Goal: Transaction & Acquisition: Purchase product/service

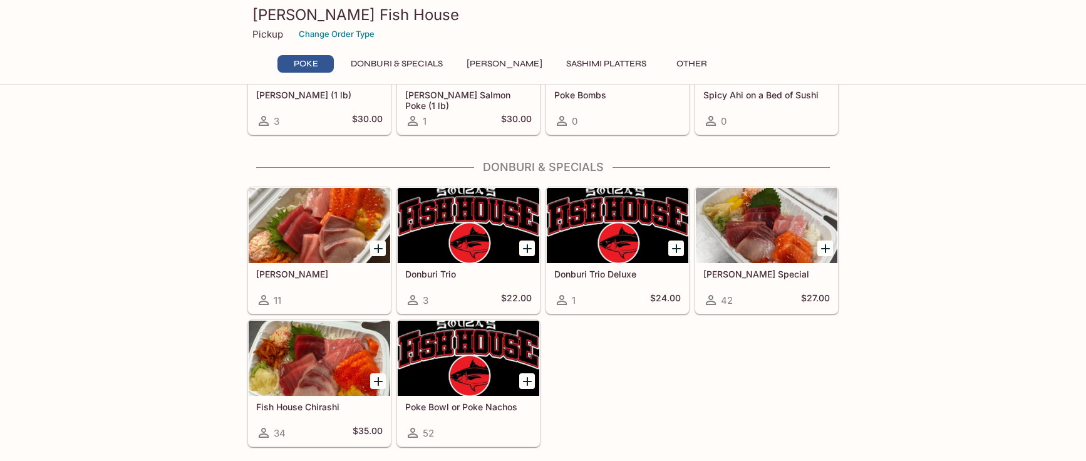
scroll to position [125, 0]
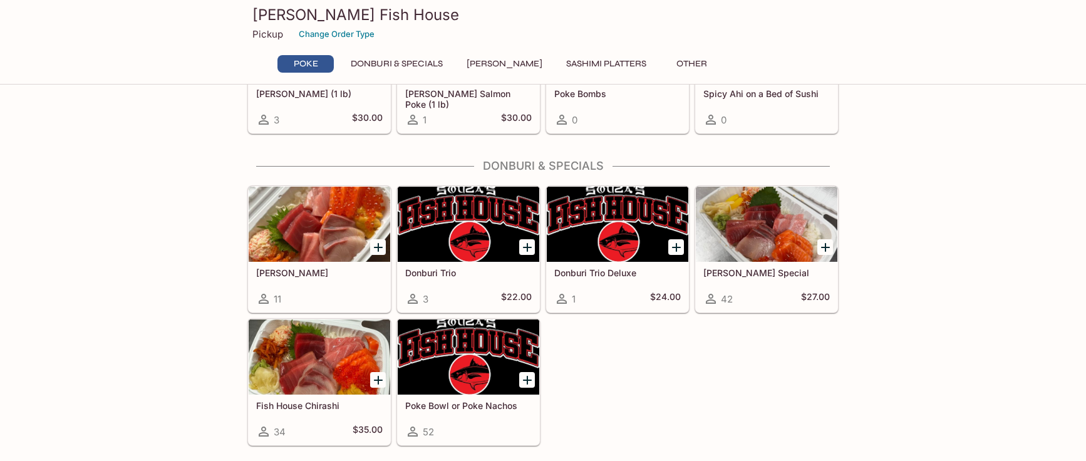
click at [901, 351] on div "Poke Ahi Poke (1 lb) 3 $30.00 [PERSON_NAME] Salmon Poke (1 lb) 1 $30.00 Poke Bo…" at bounding box center [543, 282] width 1086 height 605
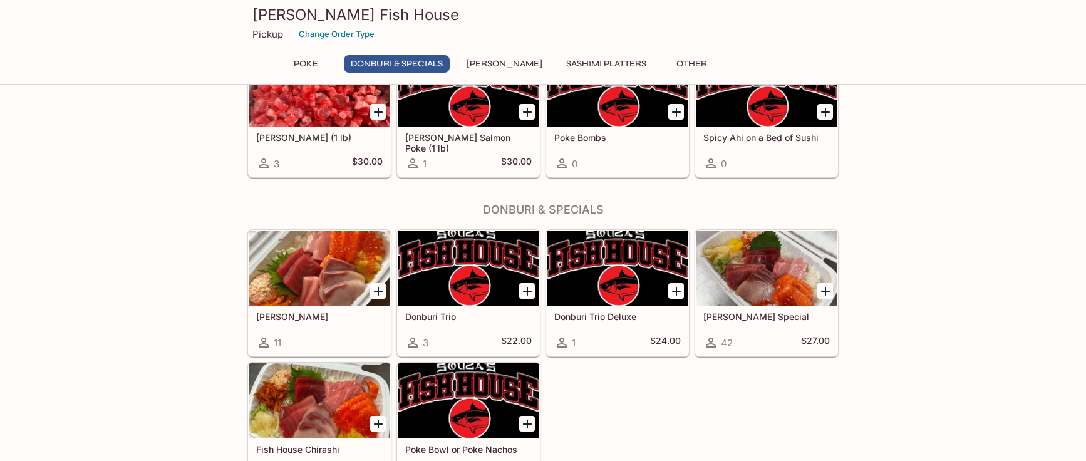
scroll to position [0, 0]
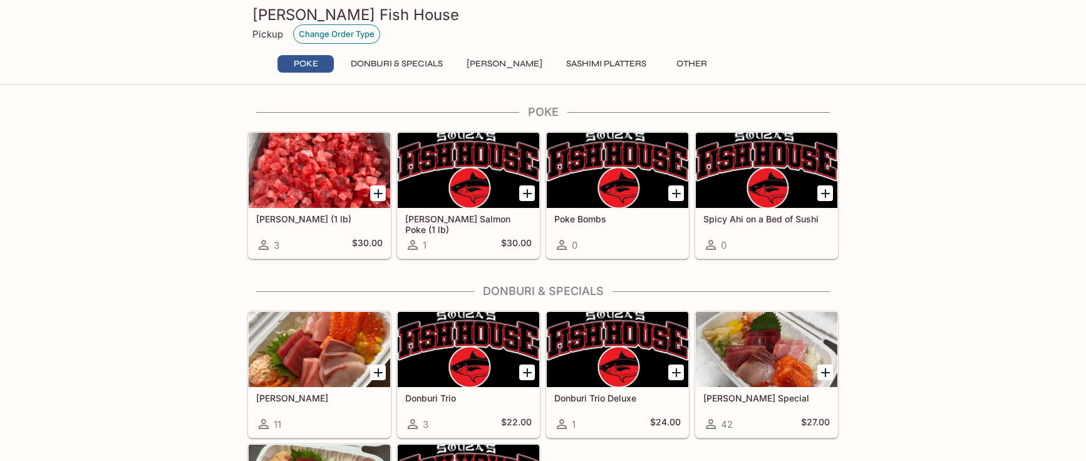
click at [355, 28] on button "Change Order Type" at bounding box center [336, 33] width 87 height 19
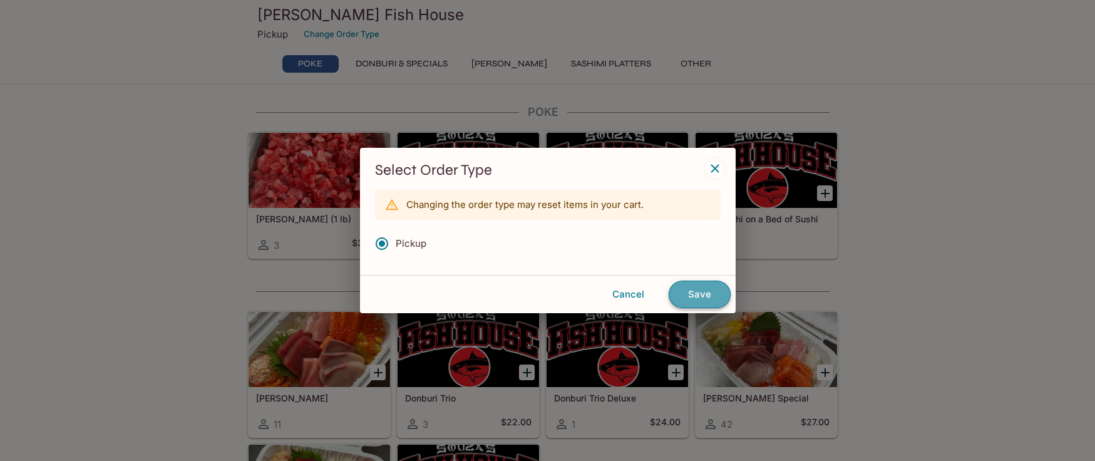
click at [697, 293] on button "Save" at bounding box center [700, 295] width 62 height 28
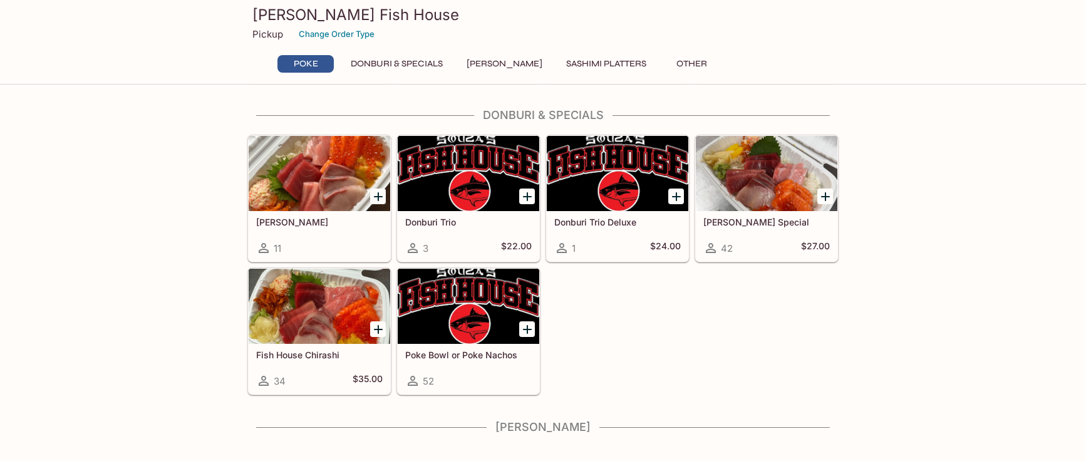
scroll to position [188, 0]
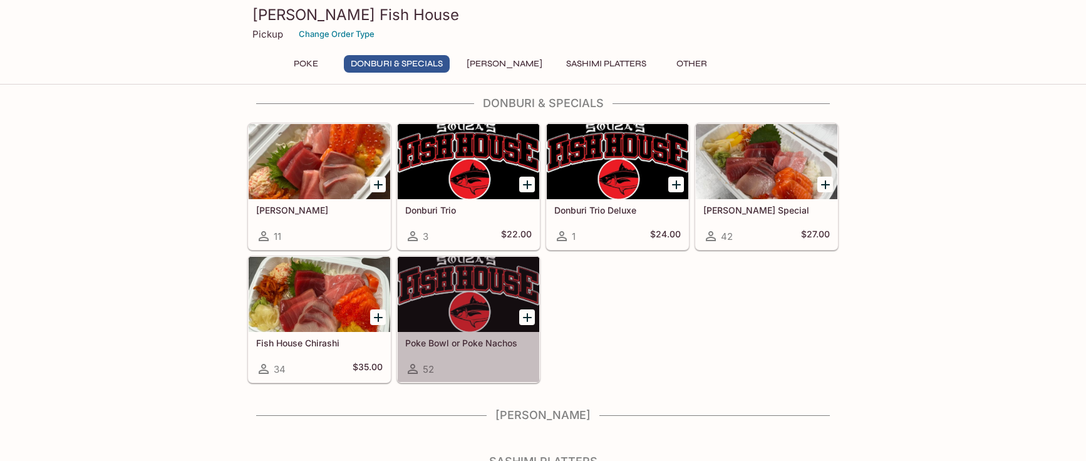
click at [423, 334] on div "Poke Bowl or Poke Nachos 52" at bounding box center [469, 357] width 142 height 50
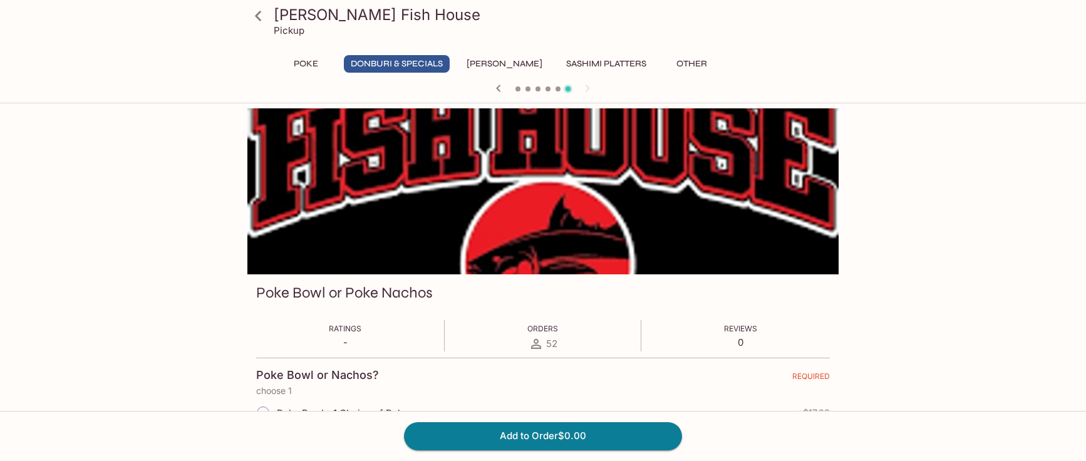
click at [287, 59] on button "Poke" at bounding box center [305, 64] width 56 height 18
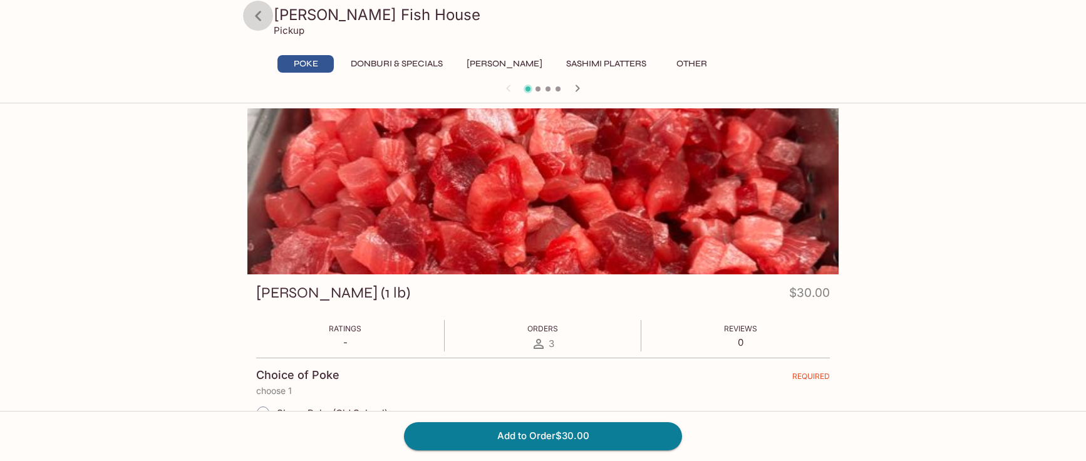
click at [257, 14] on icon at bounding box center [258, 16] width 6 height 10
